Goal: Transaction & Acquisition: Purchase product/service

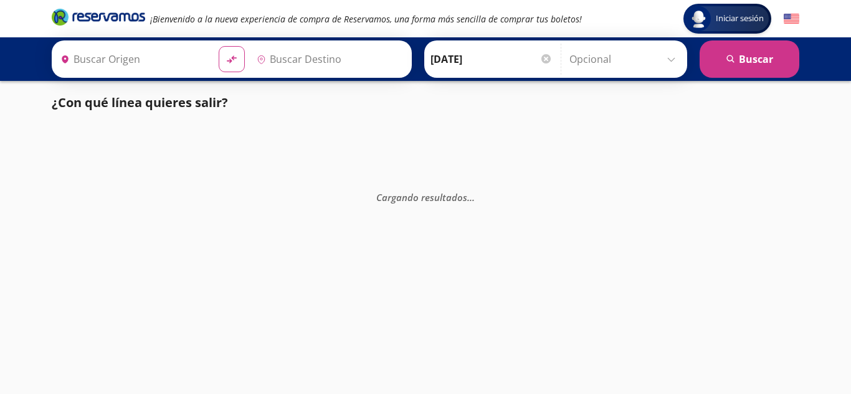
type input "[PERSON_NAME] de Querétaro, [GEOGRAPHIC_DATA]"
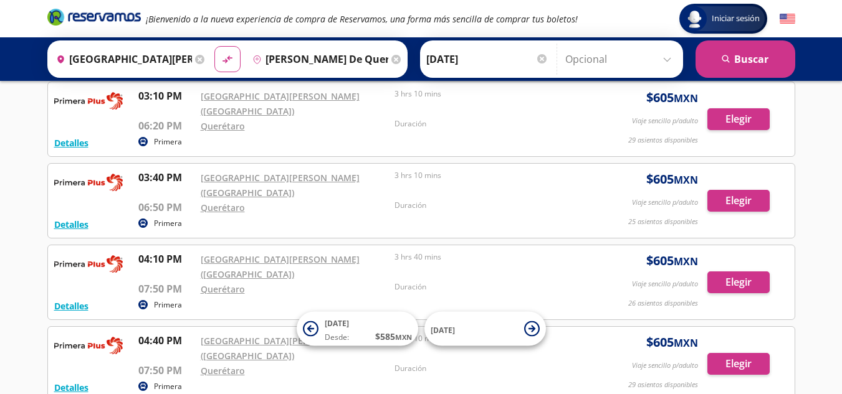
scroll to position [1444, 0]
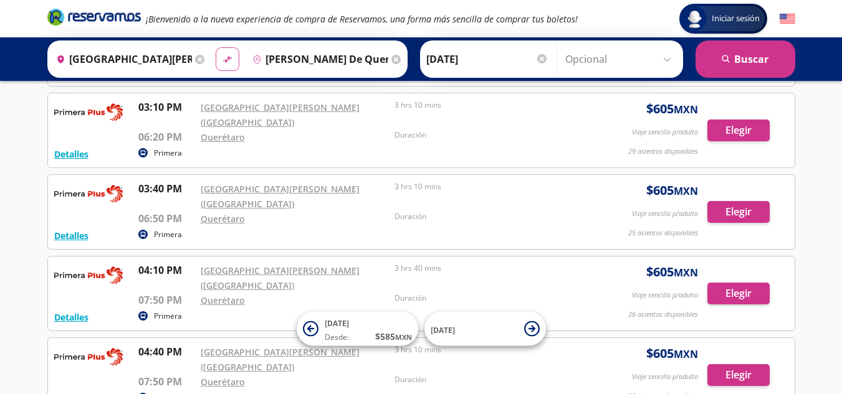
click at [222, 54] on icon "material-symbols:compare-arrows-rounded" at bounding box center [227, 60] width 11 height 12
type input "[PERSON_NAME] de Querétaro, [GEOGRAPHIC_DATA]"
type input "[GEOGRAPHIC_DATA][PERSON_NAME] ([GEOGRAPHIC_DATA]), [GEOGRAPHIC_DATA]"
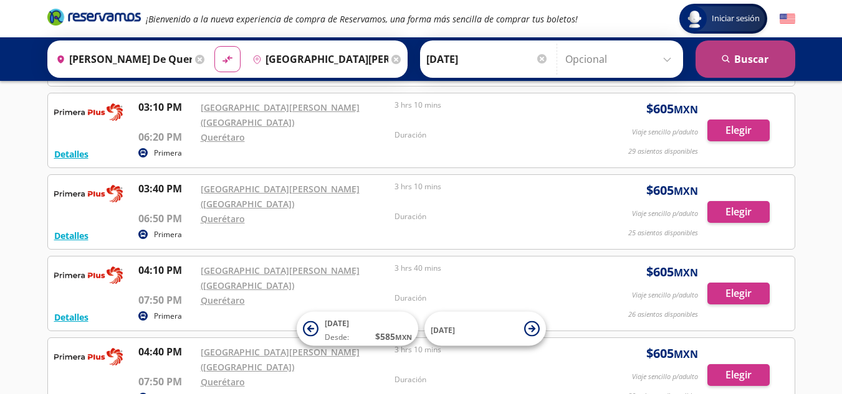
click at [720, 54] on button "search [GEOGRAPHIC_DATA]" at bounding box center [745, 59] width 100 height 37
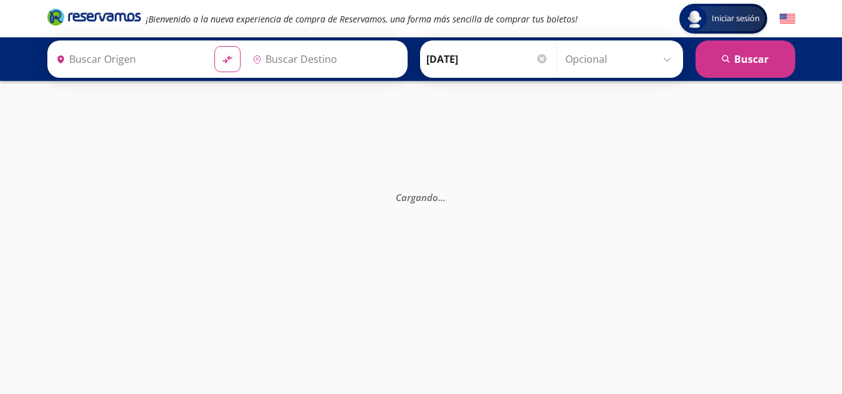
type input "[PERSON_NAME] de Querétaro, [GEOGRAPHIC_DATA]"
type input "[GEOGRAPHIC_DATA][PERSON_NAME] ([GEOGRAPHIC_DATA]), [GEOGRAPHIC_DATA]"
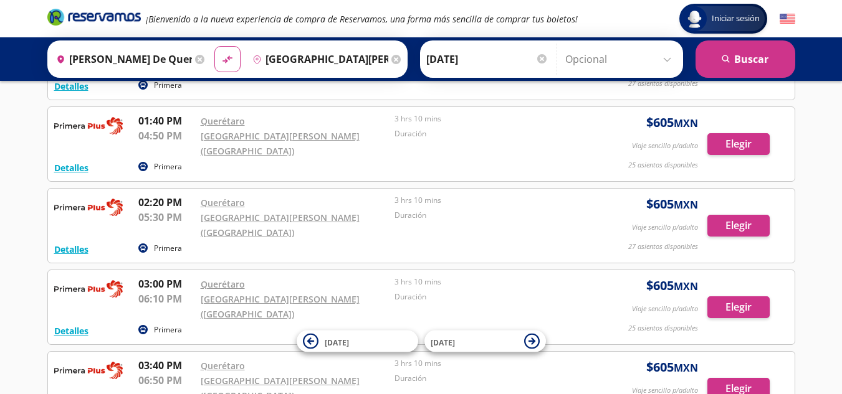
scroll to position [1790, 0]
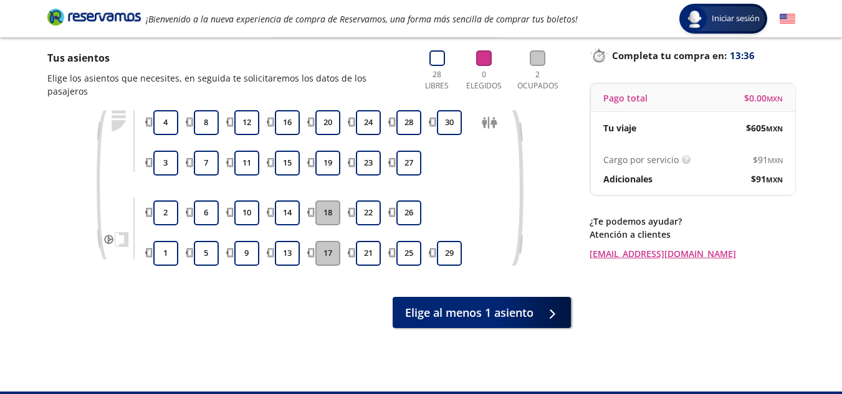
scroll to position [80, 0]
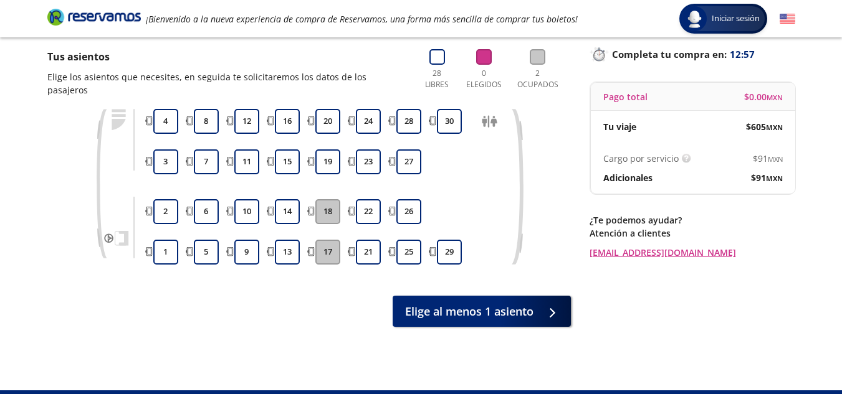
click at [300, 110] on div "16" at bounding box center [287, 121] width 31 height 25
click at [290, 110] on button "16" at bounding box center [287, 121] width 25 height 25
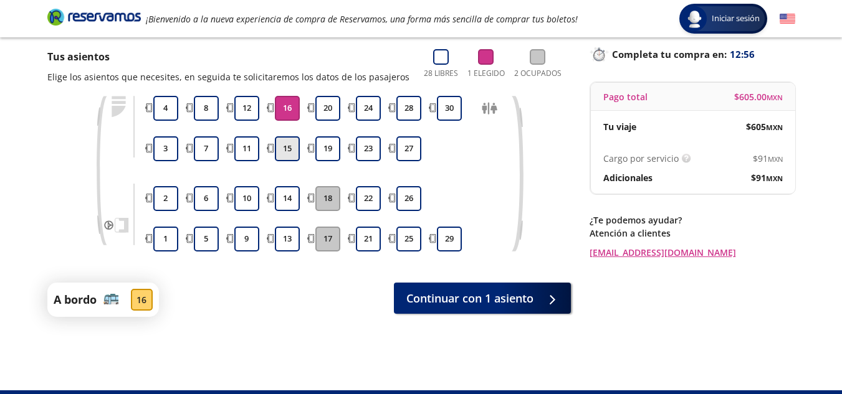
click at [285, 151] on button "15" at bounding box center [287, 148] width 25 height 25
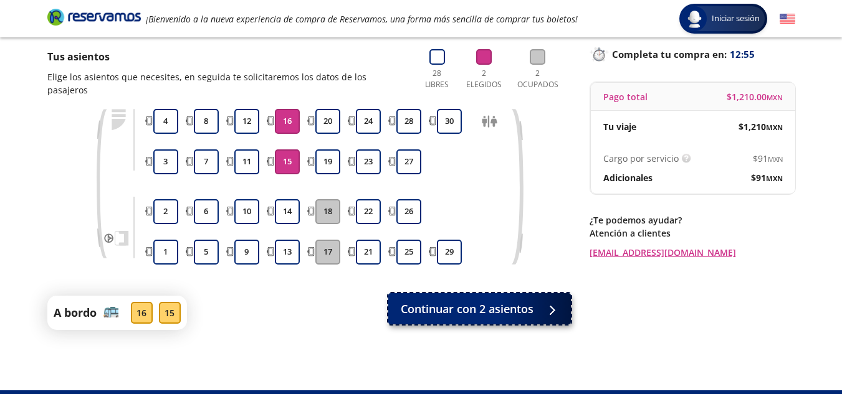
click at [493, 301] on span "Continuar con 2 asientos" at bounding box center [467, 309] width 133 height 17
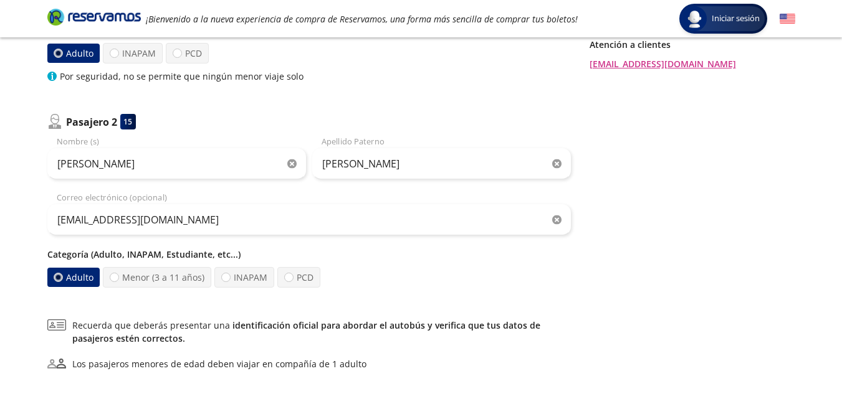
scroll to position [388, 0]
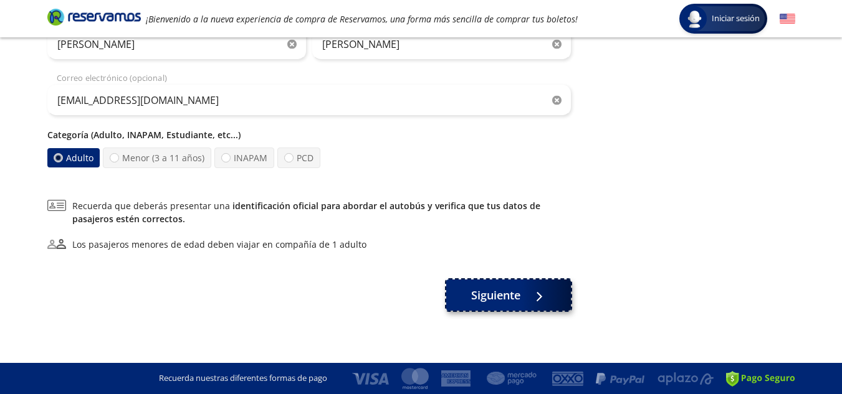
click at [538, 302] on div at bounding box center [536, 296] width 19 height 16
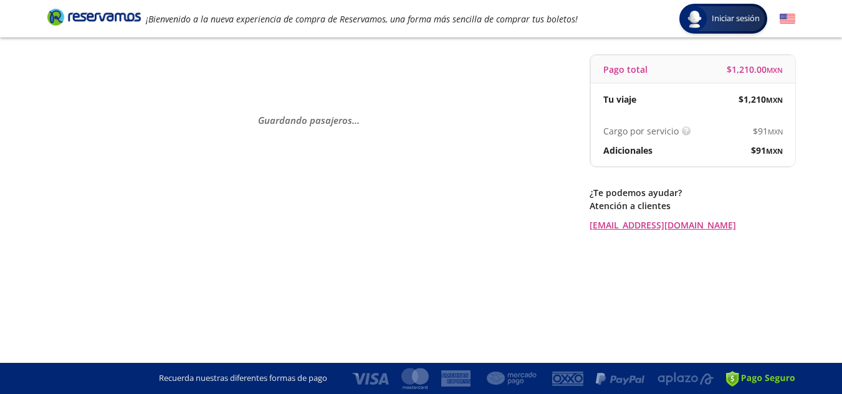
scroll to position [0, 0]
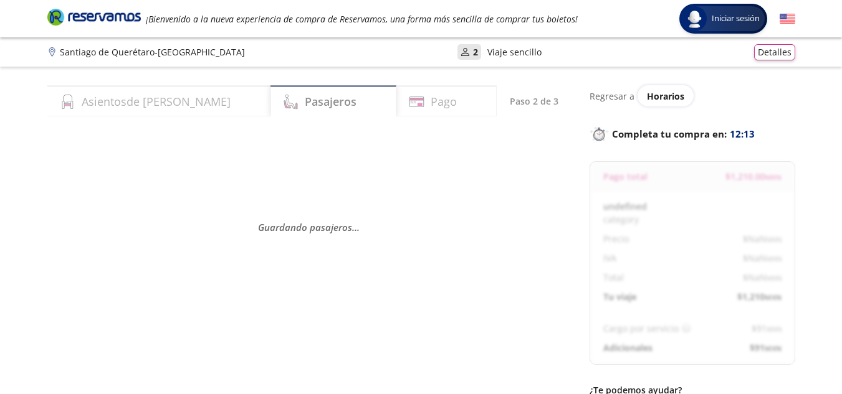
select select "CO"
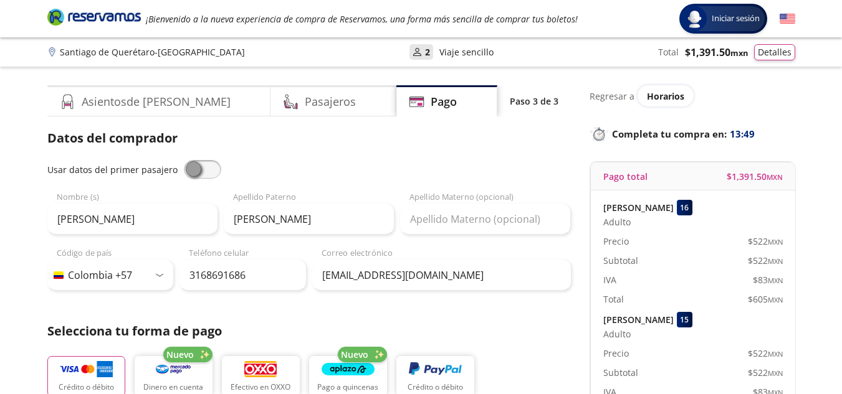
click at [204, 168] on span at bounding box center [202, 169] width 37 height 19
click at [184, 160] on input "checkbox" at bounding box center [184, 160] width 0 height 0
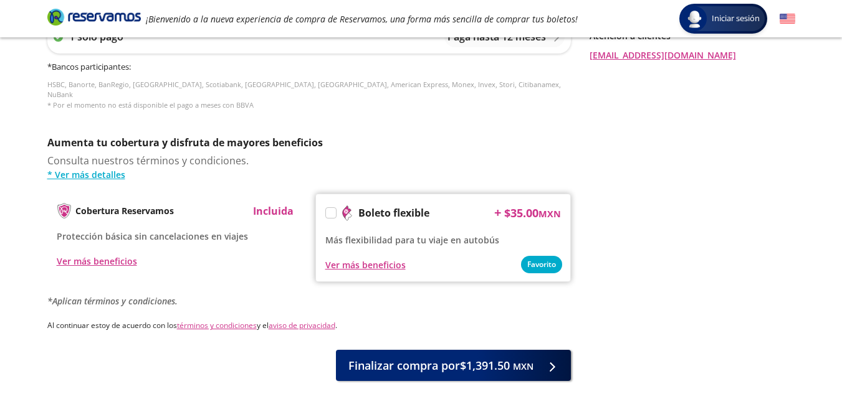
scroll to position [628, 0]
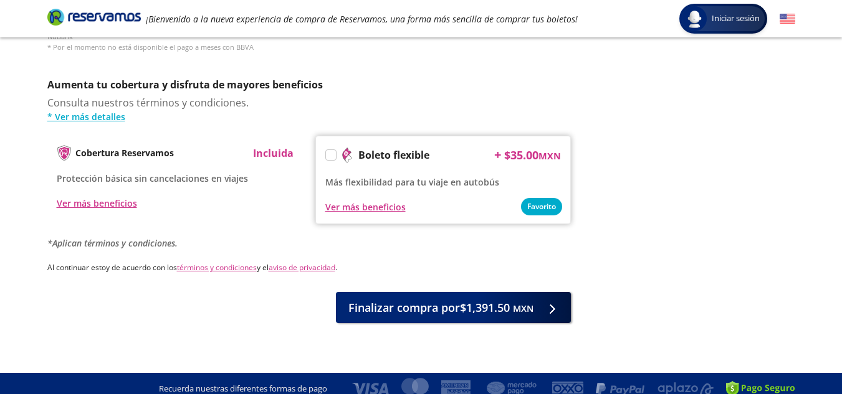
click at [328, 150] on label at bounding box center [331, 155] width 10 height 10
click at [328, 153] on input "Boleto flexible" at bounding box center [330, 157] width 8 height 8
click at [333, 152] on icon at bounding box center [330, 156] width 9 height 9
click at [333, 153] on input "Boleto flexible" at bounding box center [330, 157] width 8 height 8
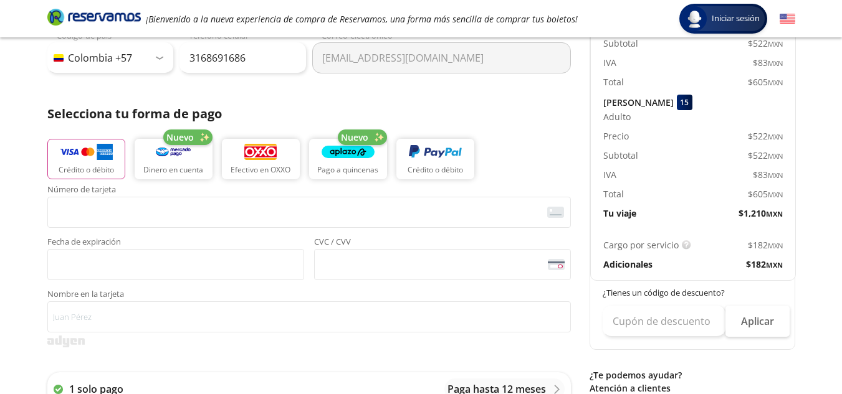
scroll to position [224, 0]
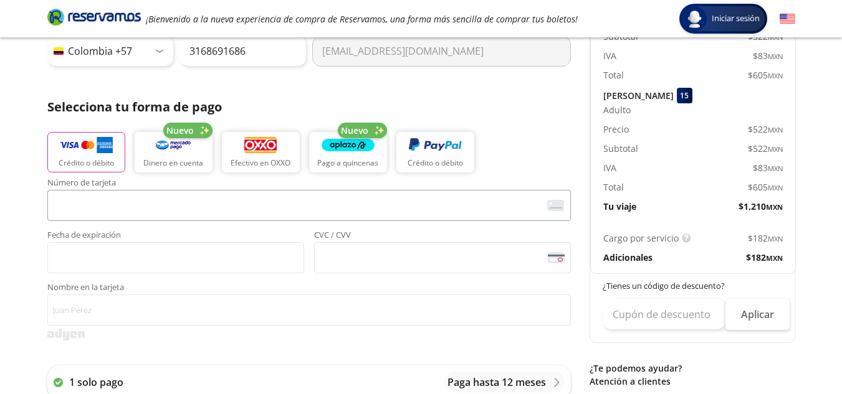
click at [319, 221] on span "<p>Your browser does not support iframes.</p>" at bounding box center [308, 205] width 523 height 31
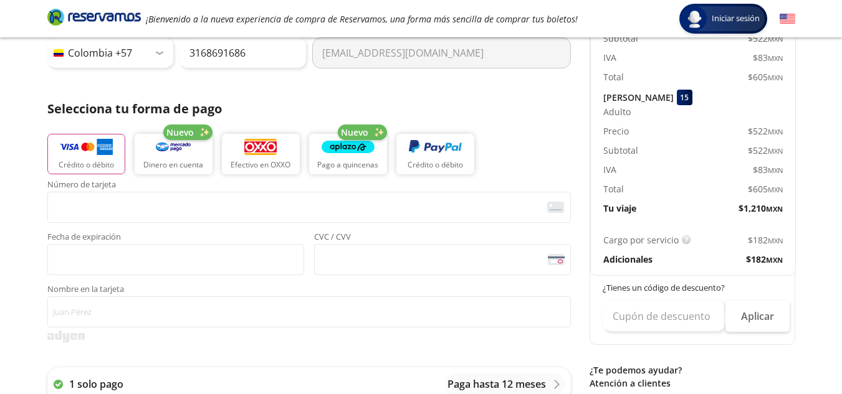
scroll to position [233, 0]
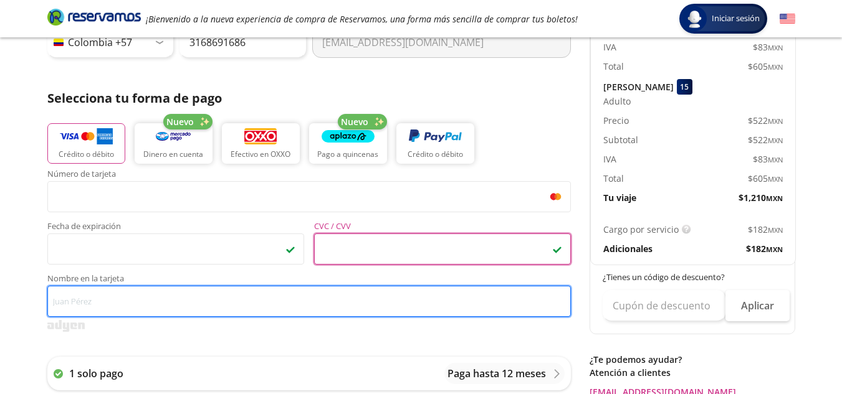
click at [191, 305] on input "Nombre en la tarjeta" at bounding box center [308, 301] width 523 height 31
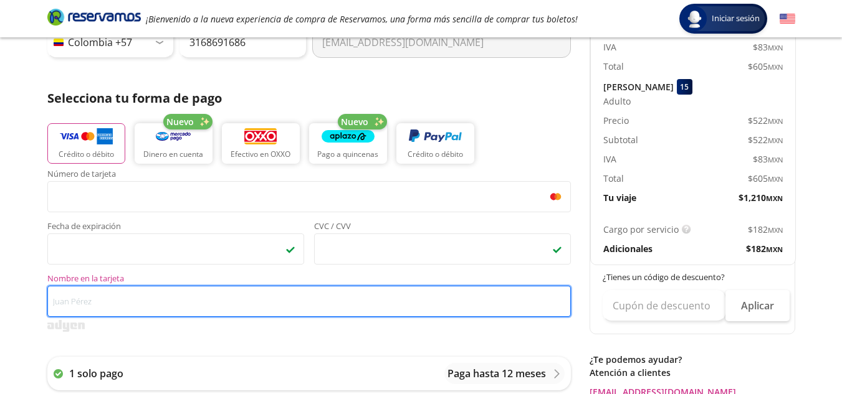
click at [191, 305] on input "Nombre en la tarjeta" at bounding box center [308, 301] width 523 height 31
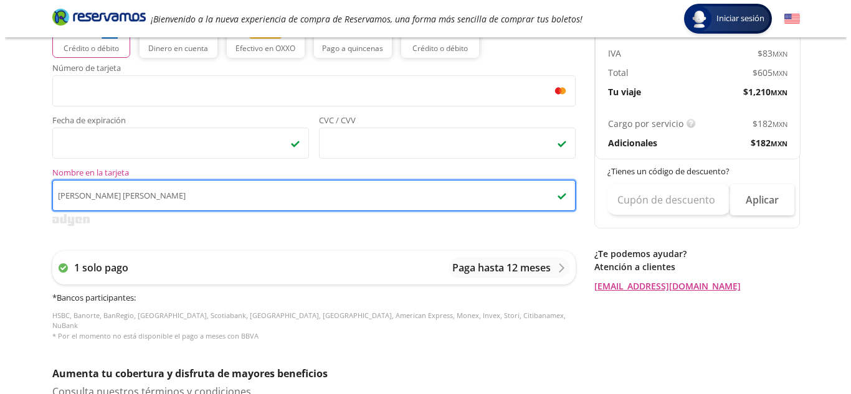
scroll to position [334, 0]
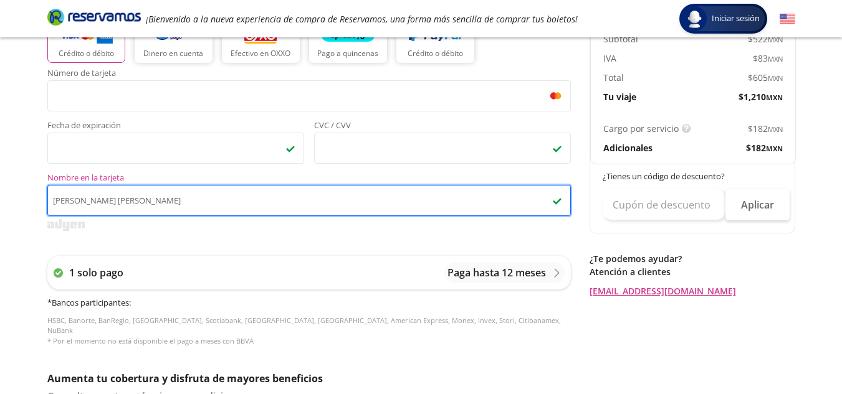
type input "[PERSON_NAME] [PERSON_NAME]"
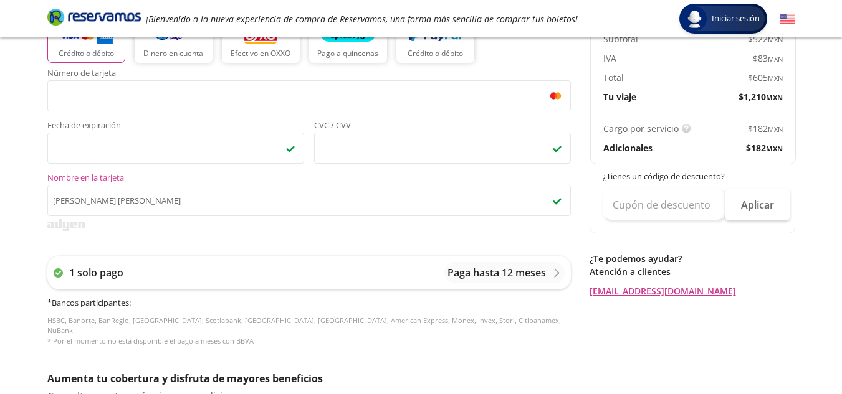
click at [449, 254] on div "1 solo pago Paga hasta 12 meses * Bancos participantes : HSBC, Banorte, BanRegi…" at bounding box center [308, 301] width 523 height 115
click at [393, 274] on div "1 solo pago Paga hasta 12 meses" at bounding box center [308, 273] width 523 height 34
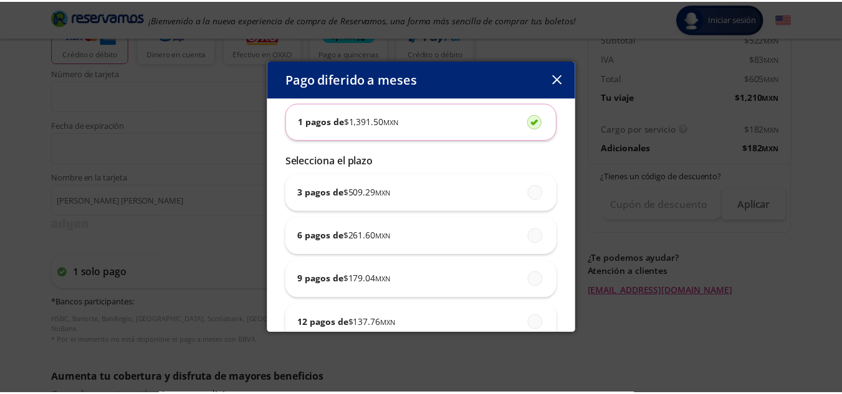
scroll to position [0, 0]
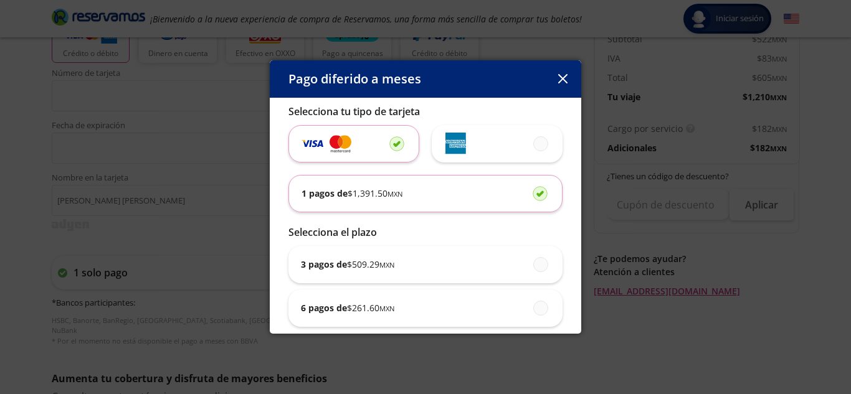
click at [411, 196] on div "1 pagos de $ 1,391.50 MXN" at bounding box center [426, 194] width 248 height 36
click at [533, 196] on input "1 pagos de $ 1,391.50 MXN" at bounding box center [537, 193] width 8 height 8
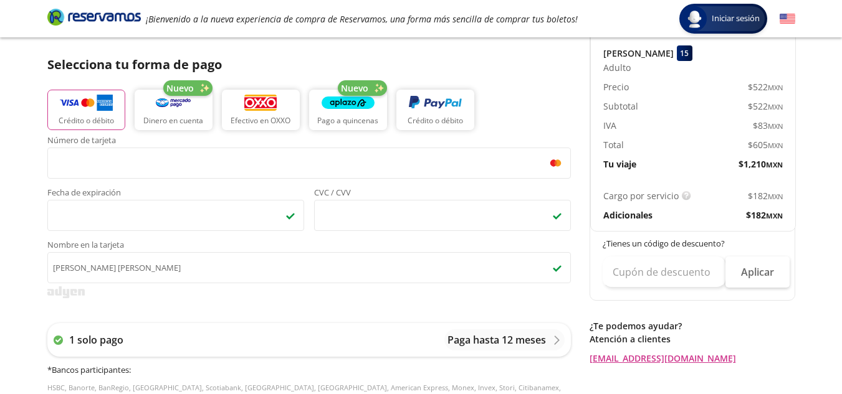
scroll to position [284, 0]
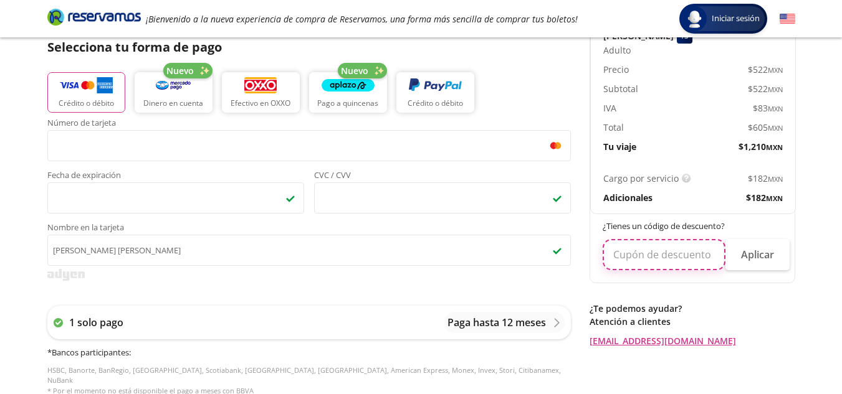
click at [656, 257] on input "text" at bounding box center [664, 254] width 123 height 31
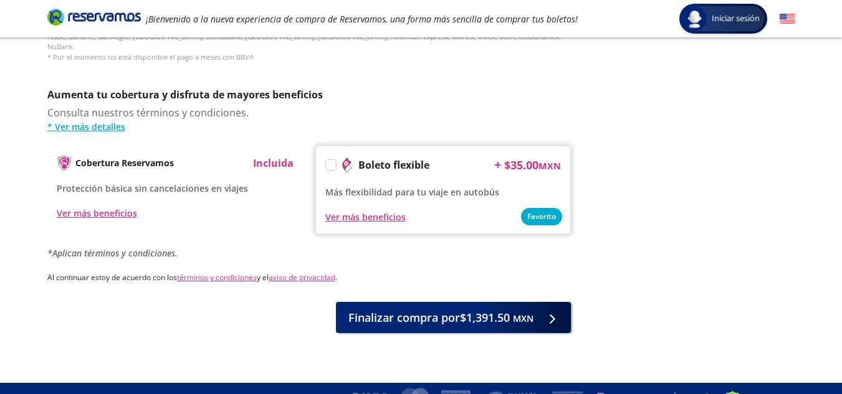
scroll to position [628, 0]
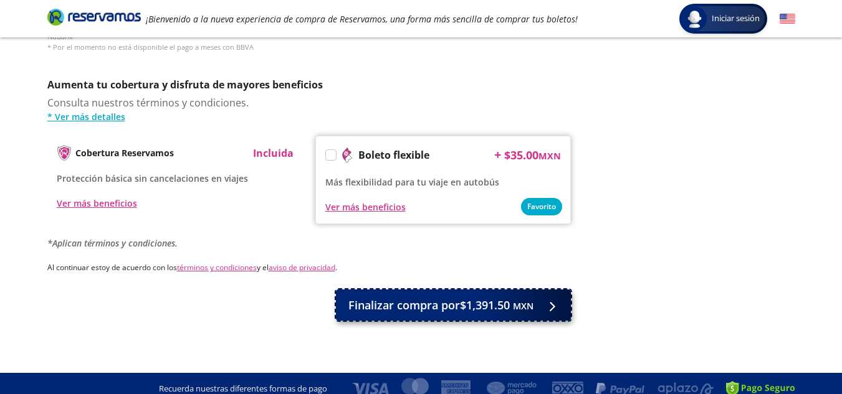
click at [469, 310] on button "Finalizar compra por $1,391.50 MXN" at bounding box center [453, 305] width 235 height 31
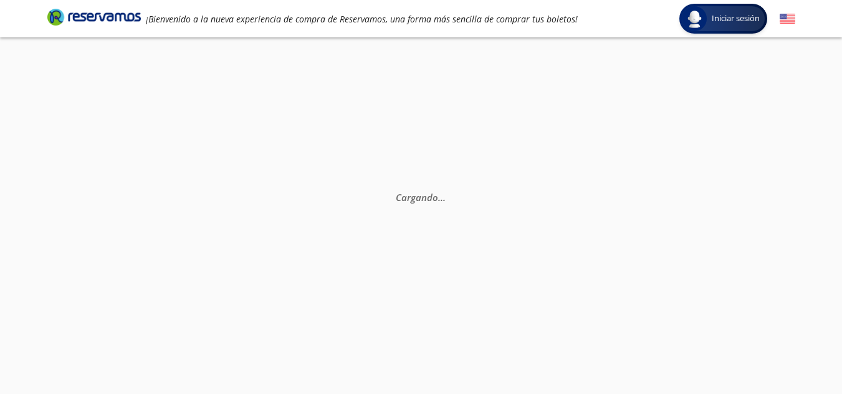
scroll to position [0, 0]
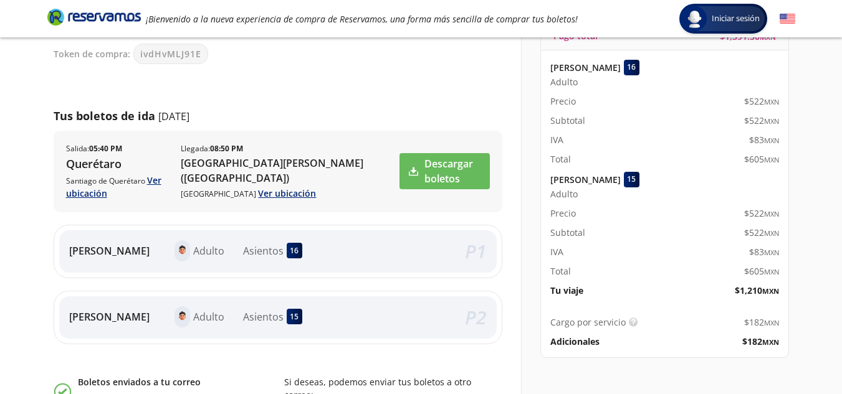
scroll to position [136, 0]
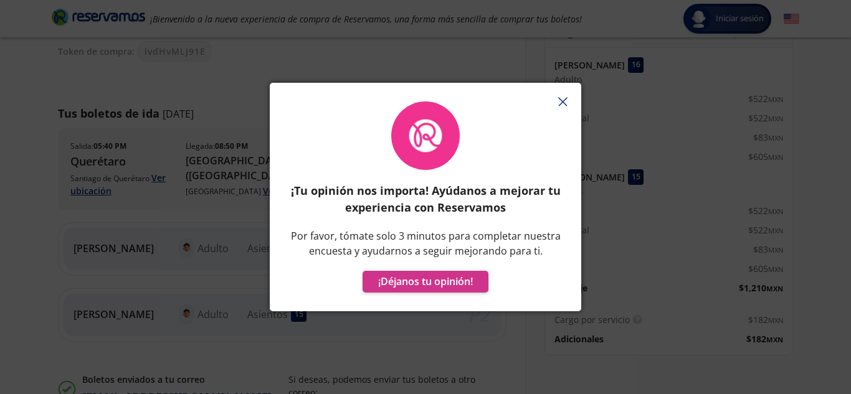
drag, startPoint x: 851, startPoint y: 113, endPoint x: 604, endPoint y: 131, distance: 247.4
click at [604, 131] on html "Iniciar sesión Iniciar sesión ¡Bienvenido a la nueva experiencia de compra de R…" at bounding box center [425, 244] width 851 height 760
click at [562, 102] on line "button" at bounding box center [562, 102] width 8 height 8
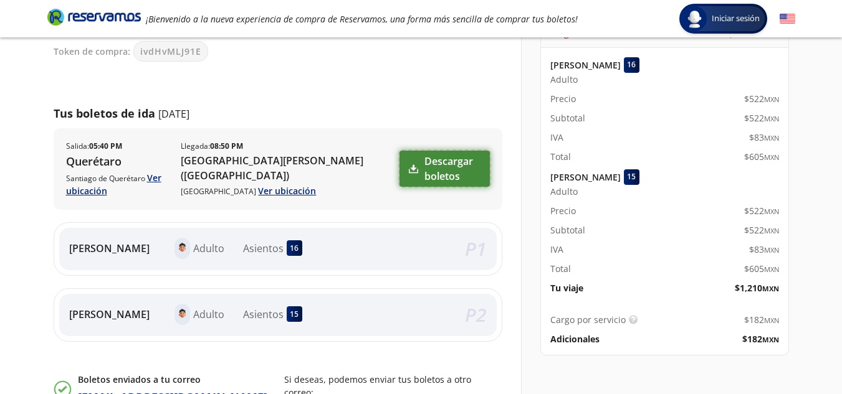
click at [456, 181] on link "Descargar boletos" at bounding box center [444, 169] width 90 height 36
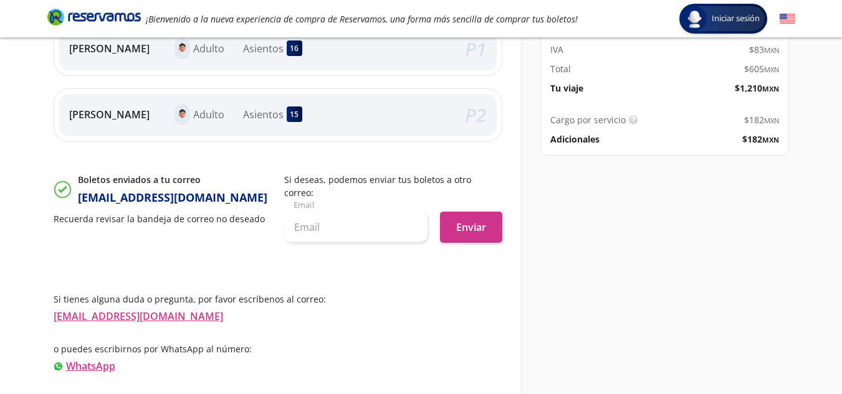
scroll to position [339, 0]
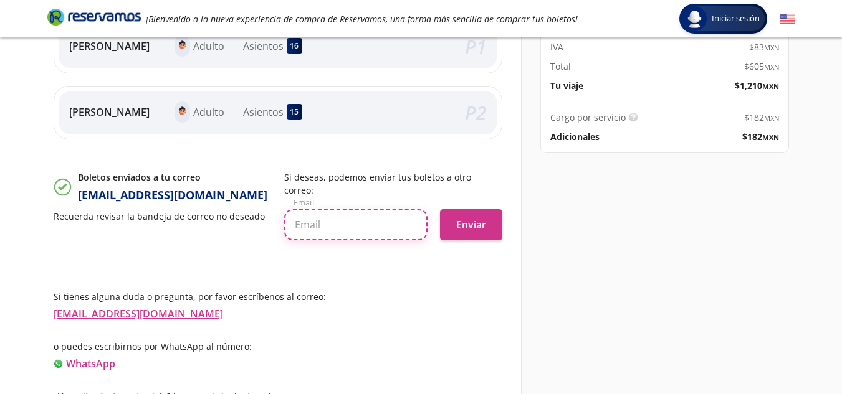
click at [323, 214] on input "text" at bounding box center [355, 224] width 143 height 31
click at [0, 241] on div "Iniciar sesión Iniciar sesión ¡Bienvenido a la nueva experiencia de compra de R…" at bounding box center [421, 41] width 842 height 760
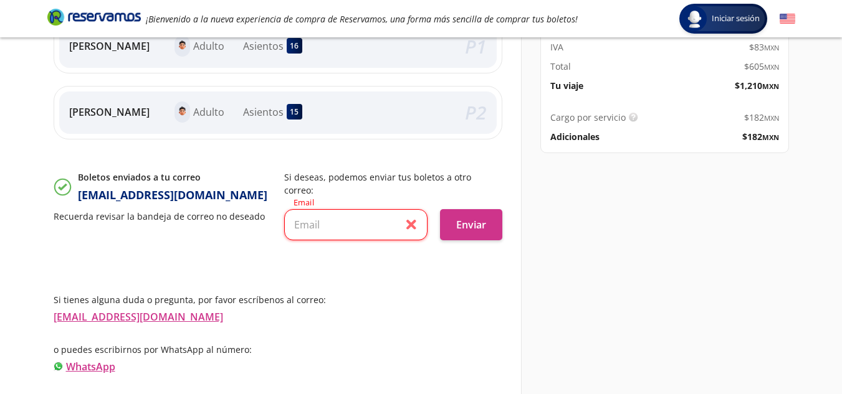
click at [760, 232] on div "Detalles de tu compra Pago total $ 1,391.50 MXN [PERSON_NAME] Niño 16 Adulto Pr…" at bounding box center [658, 97] width 274 height 656
